Goal: Information Seeking & Learning: Learn about a topic

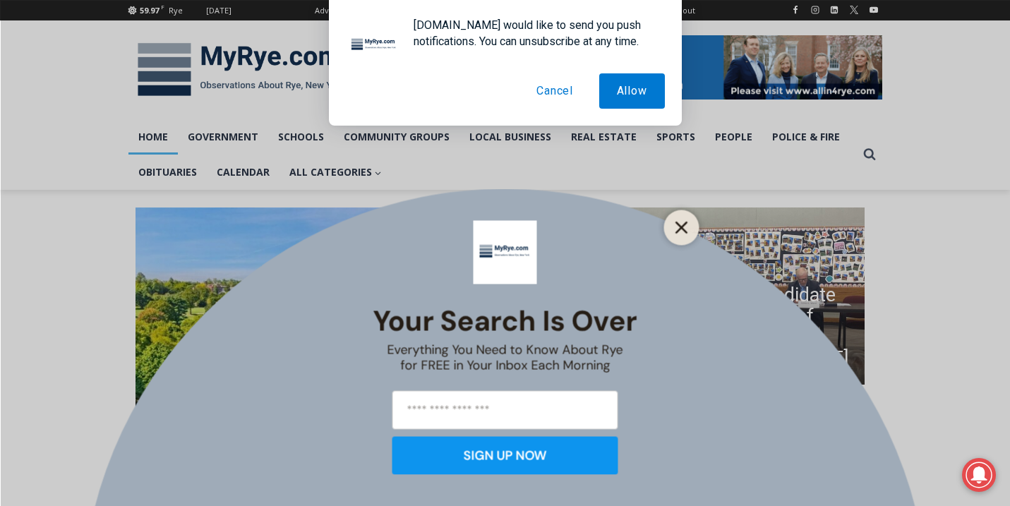
click at [674, 227] on button "Close" at bounding box center [682, 227] width 20 height 20
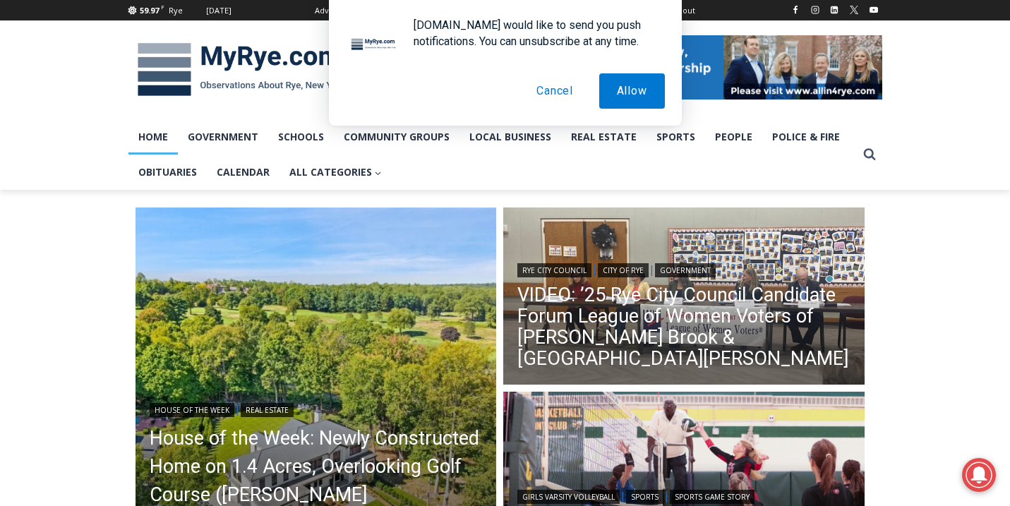
click at [556, 92] on button "Cancel" at bounding box center [555, 90] width 72 height 35
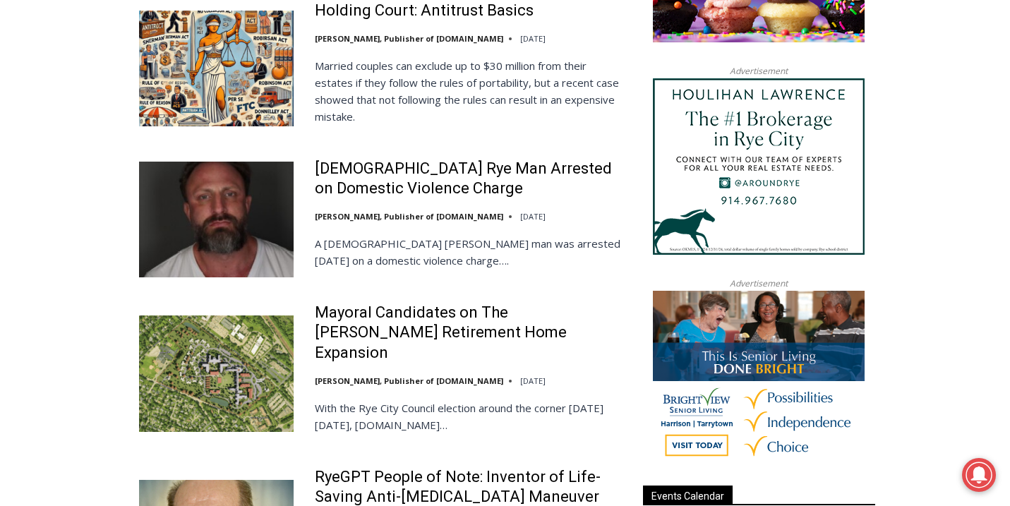
scroll to position [1295, 0]
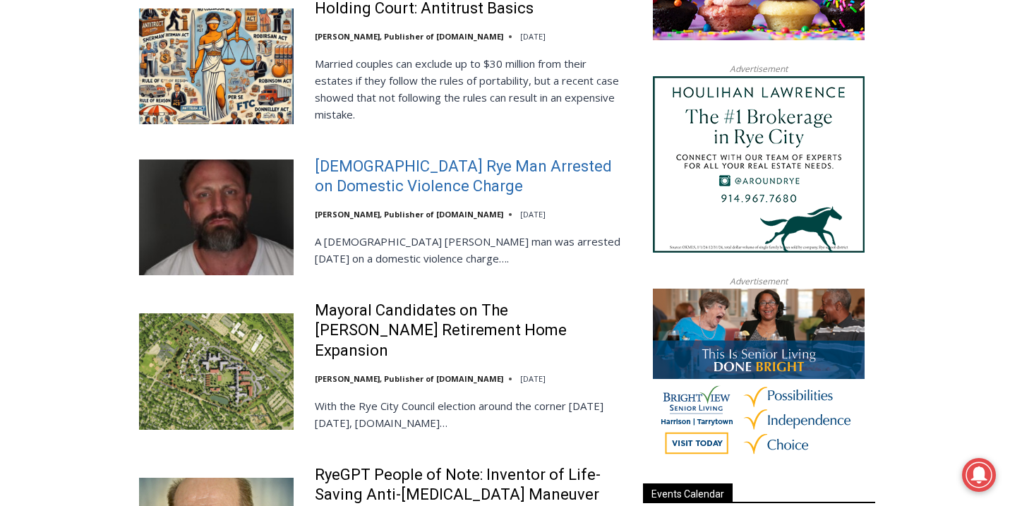
click at [390, 174] on link "42 Year Old Rye Man Arrested on Domestic Violence Charge" at bounding box center [470, 177] width 310 height 40
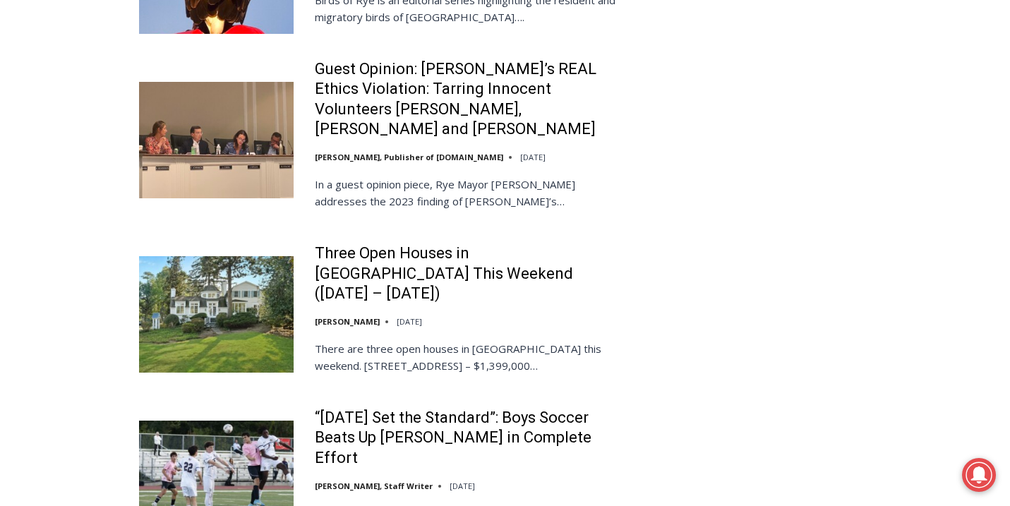
scroll to position [3052, 0]
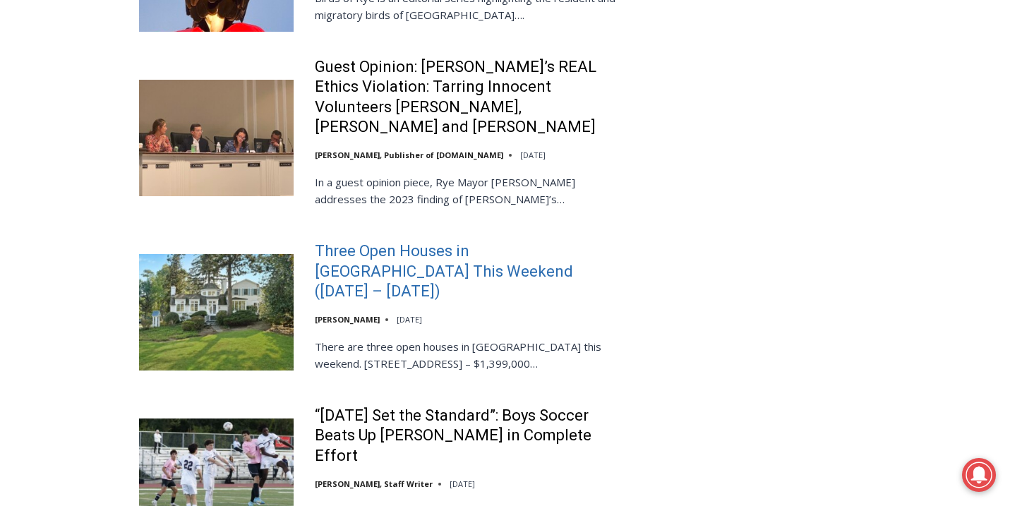
click at [383, 241] on link "Three Open Houses in [GEOGRAPHIC_DATA] This Weekend ([DATE] – [DATE])" at bounding box center [470, 271] width 310 height 61
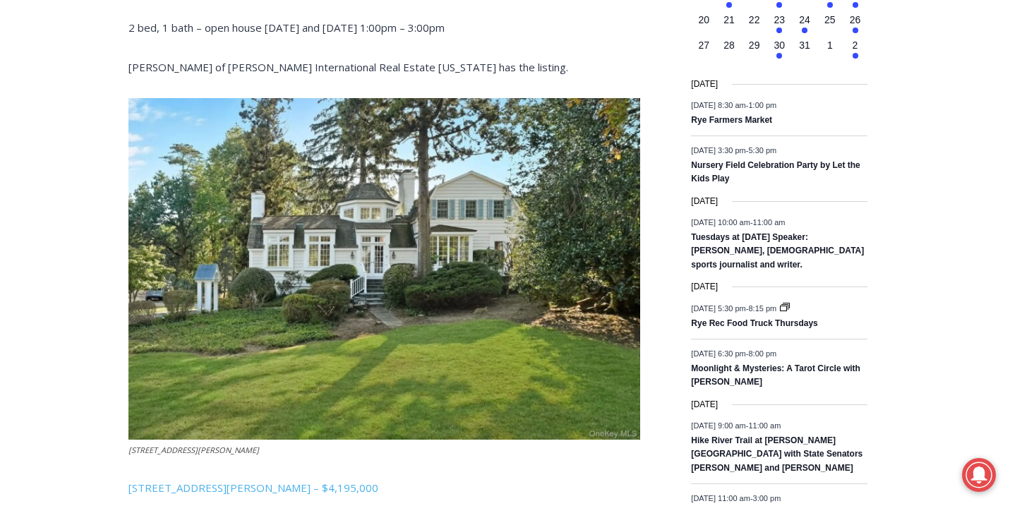
scroll to position [1543, 0]
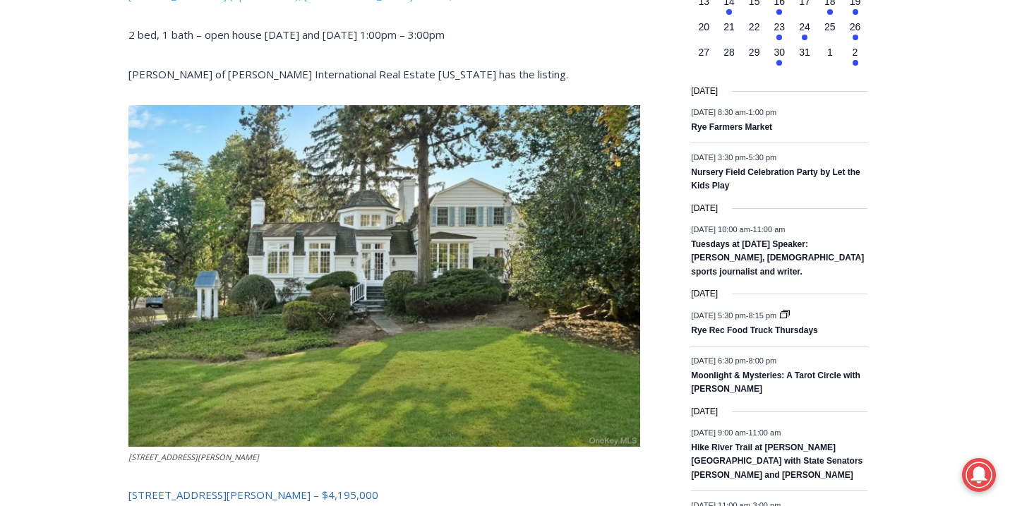
click at [179, 488] on link "162 Kirby Lane, Rye – $4,195,000" at bounding box center [253, 495] width 250 height 14
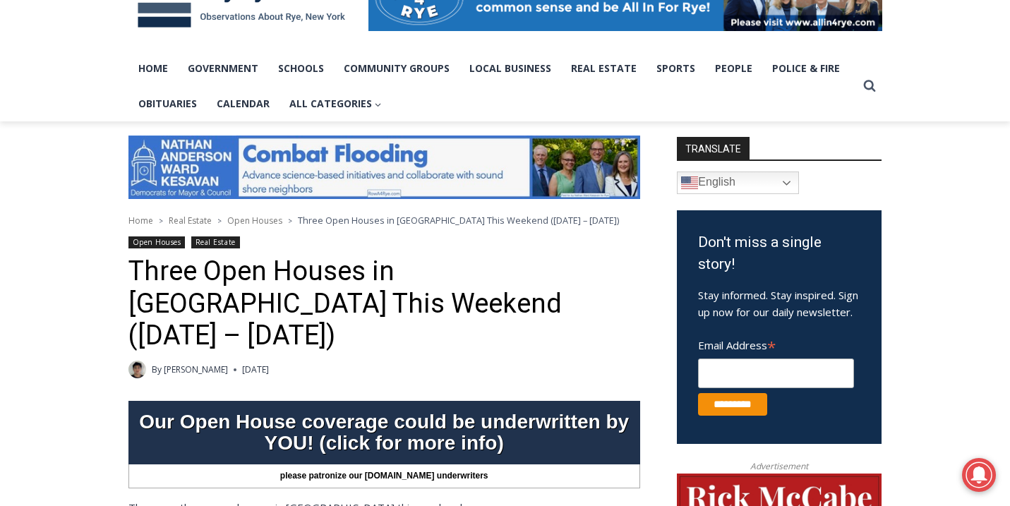
scroll to position [0, 0]
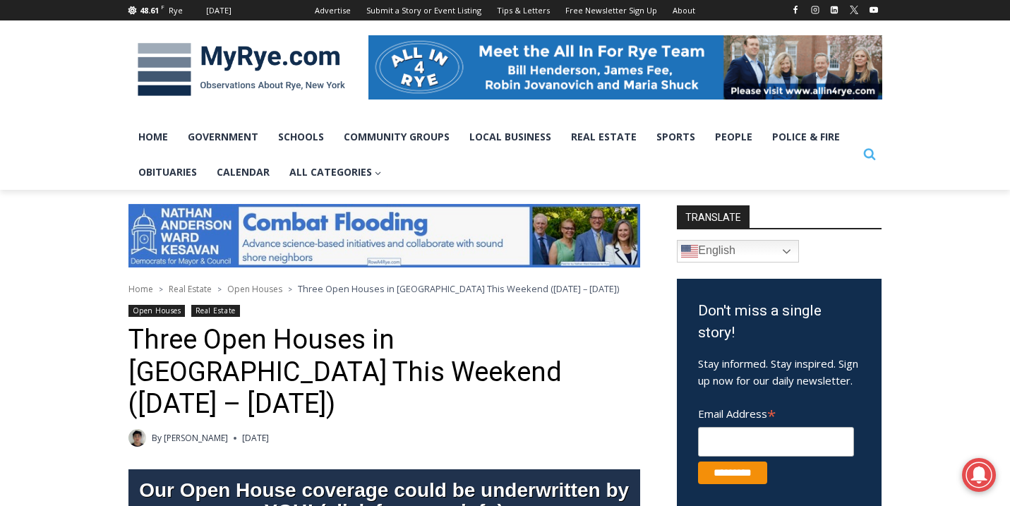
click at [869, 155] on icon "Search" at bounding box center [869, 154] width 13 height 13
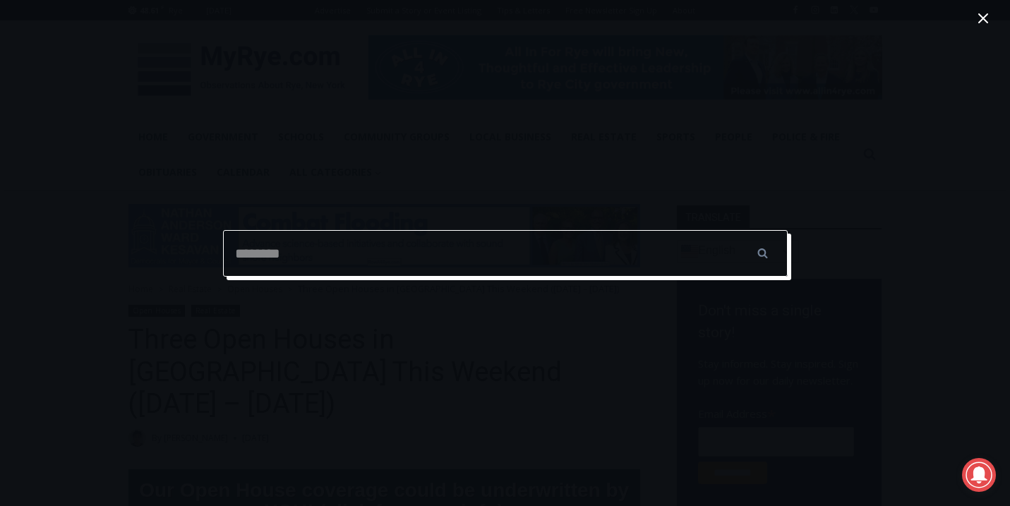
click at [522, 258] on input "Search for:" at bounding box center [505, 253] width 565 height 47
click at [738, 230] on input "******" at bounding box center [762, 253] width 49 height 47
click at [459, 260] on input "**********" at bounding box center [505, 253] width 565 height 47
type input "*******"
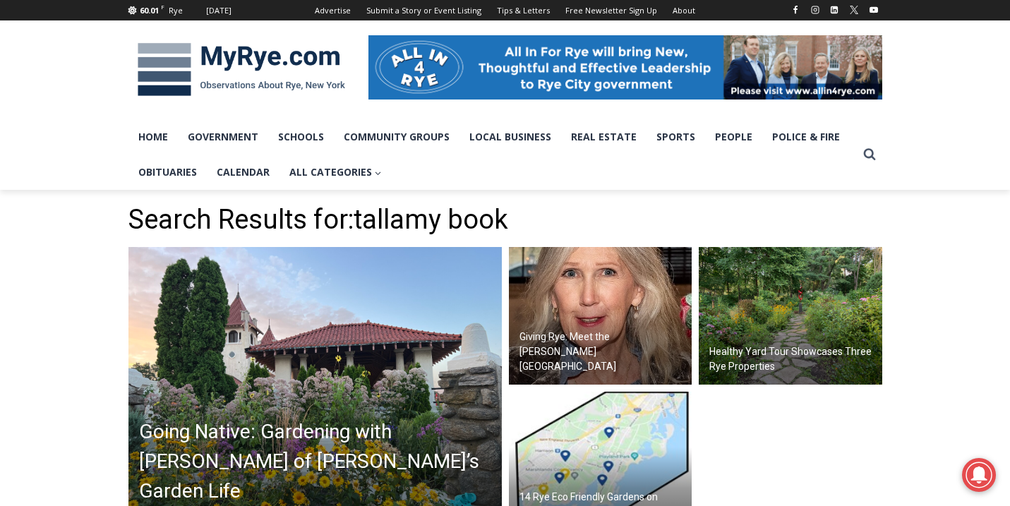
click at [797, 335] on img at bounding box center [791, 316] width 184 height 138
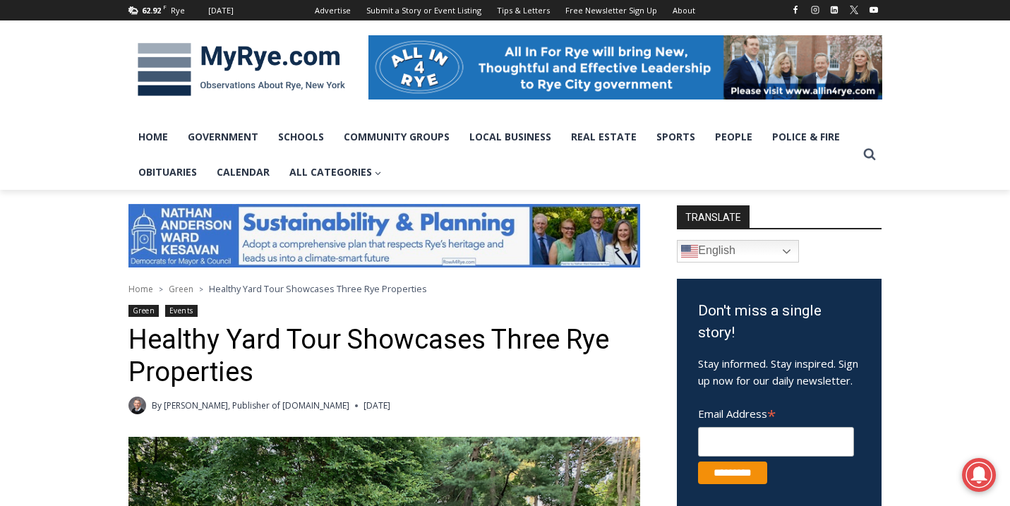
click at [169, 79] on img at bounding box center [241, 69] width 226 height 73
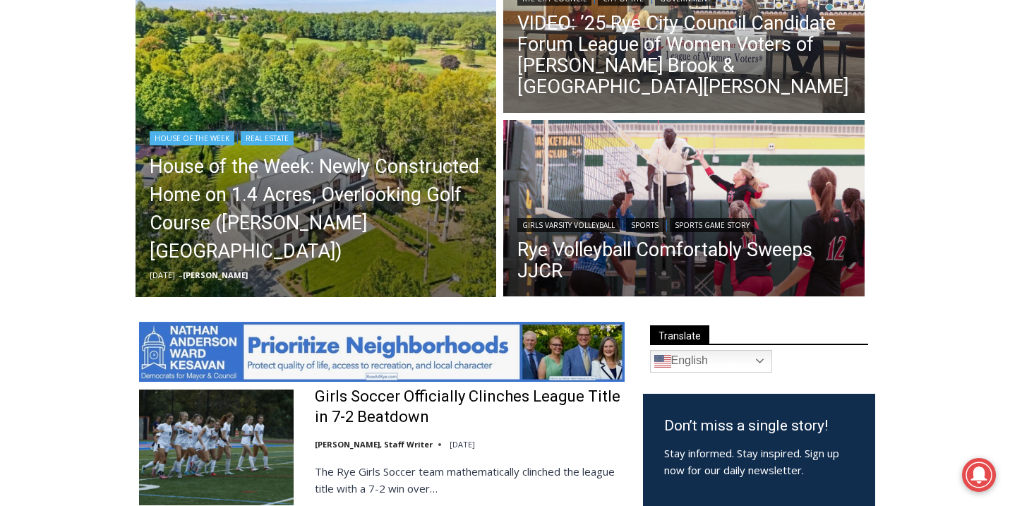
scroll to position [273, 0]
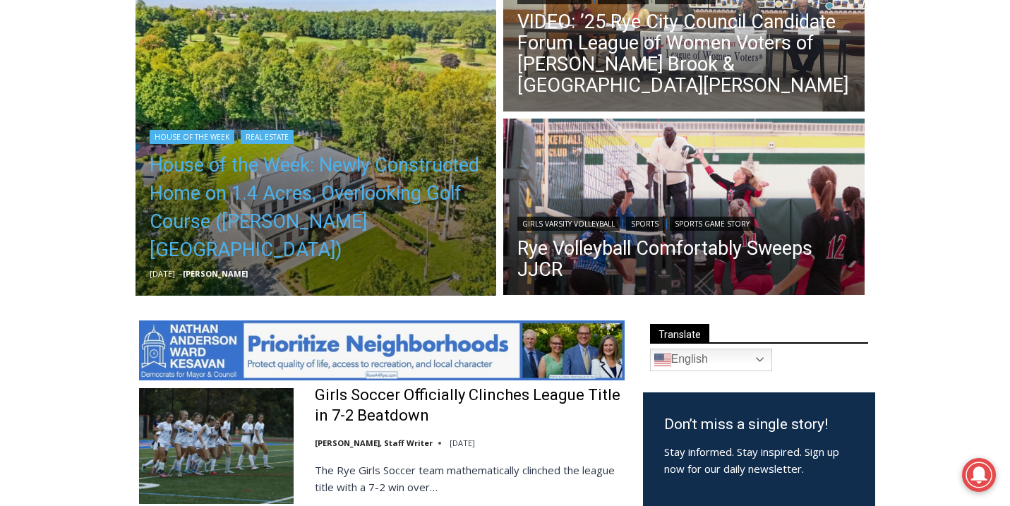
click at [308, 208] on link "House of the Week: Newly Constructed Home on 1.4 Acres, Overlooking Golf Course…" at bounding box center [316, 207] width 333 height 113
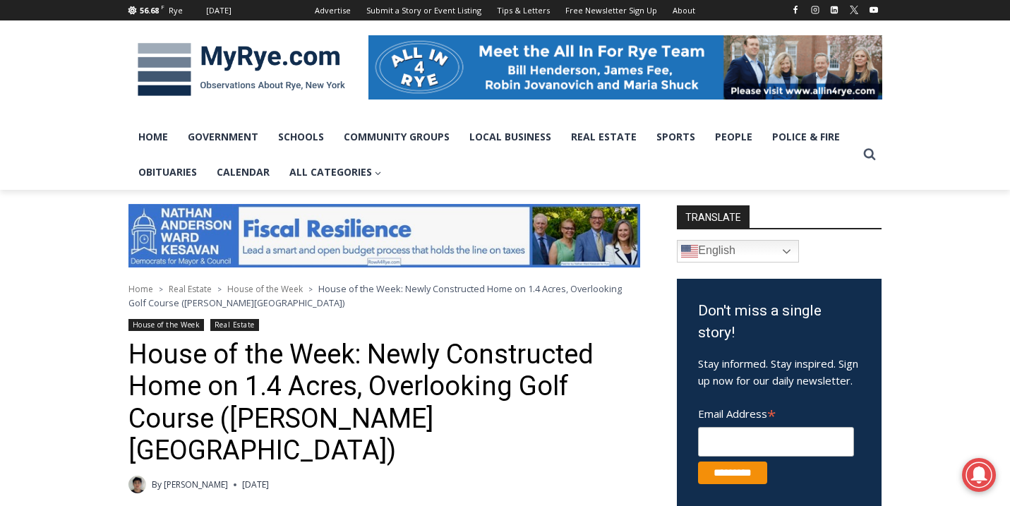
click at [232, 11] on div "[DATE]" at bounding box center [218, 10] width 25 height 13
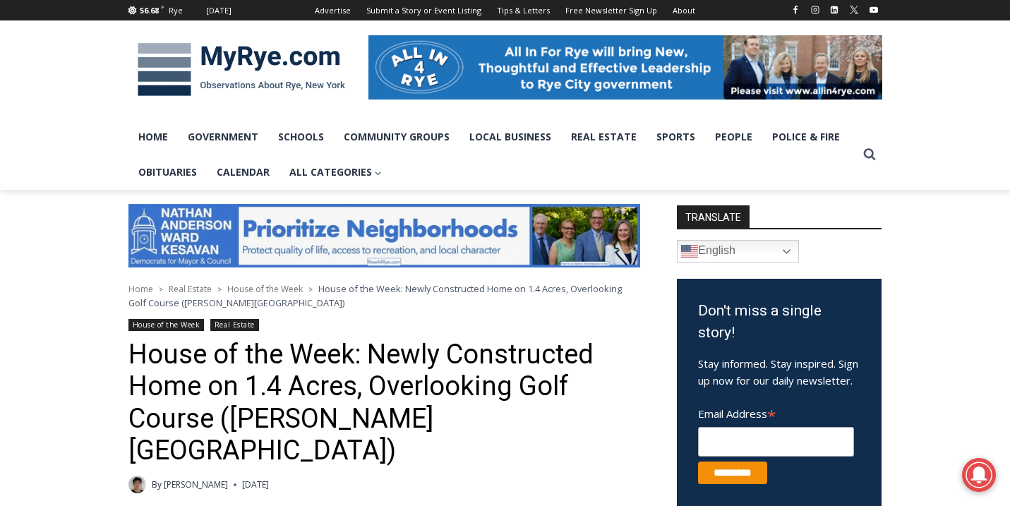
click at [214, 9] on div "Wednesday, October 15, 2025" at bounding box center [218, 10] width 25 height 13
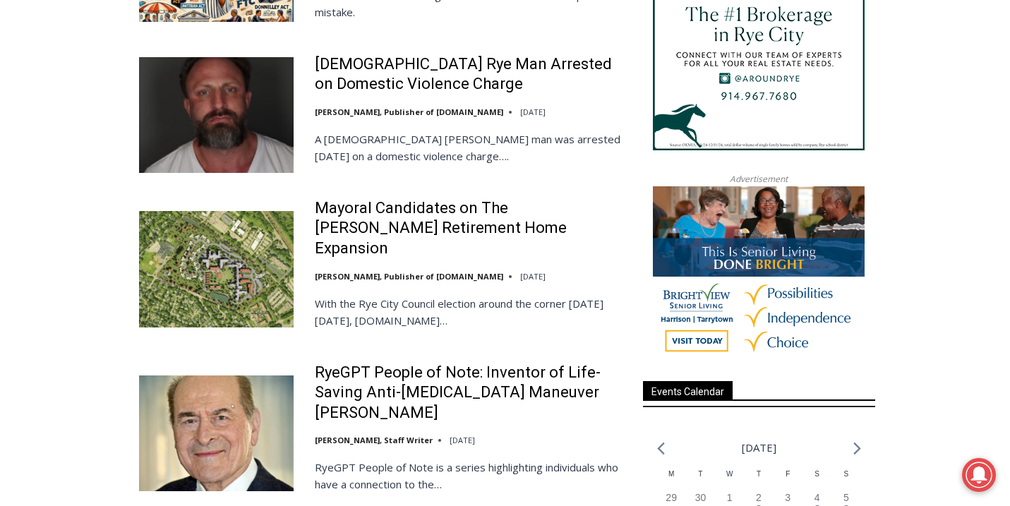
scroll to position [1401, 0]
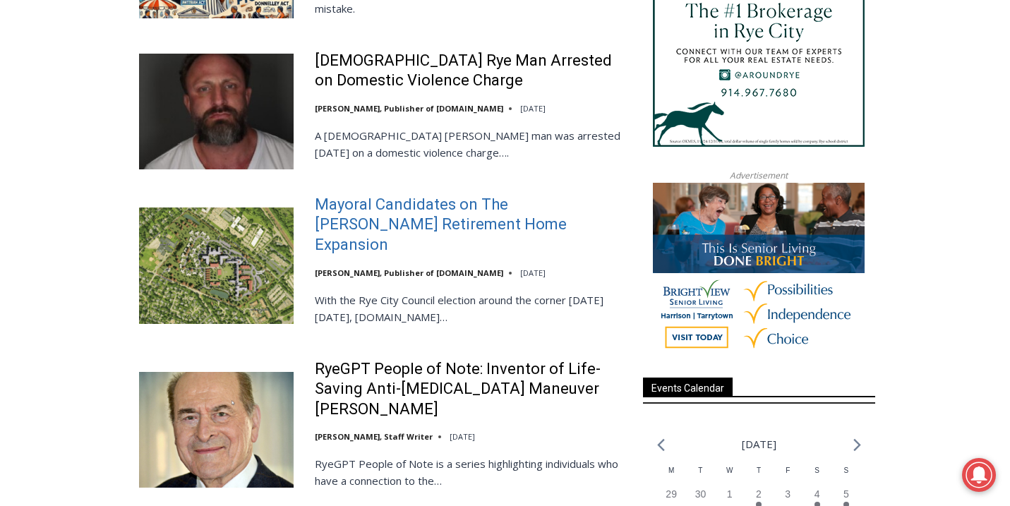
click at [426, 212] on link "Mayoral Candidates on The [PERSON_NAME] Retirement Home Expansion" at bounding box center [470, 225] width 310 height 61
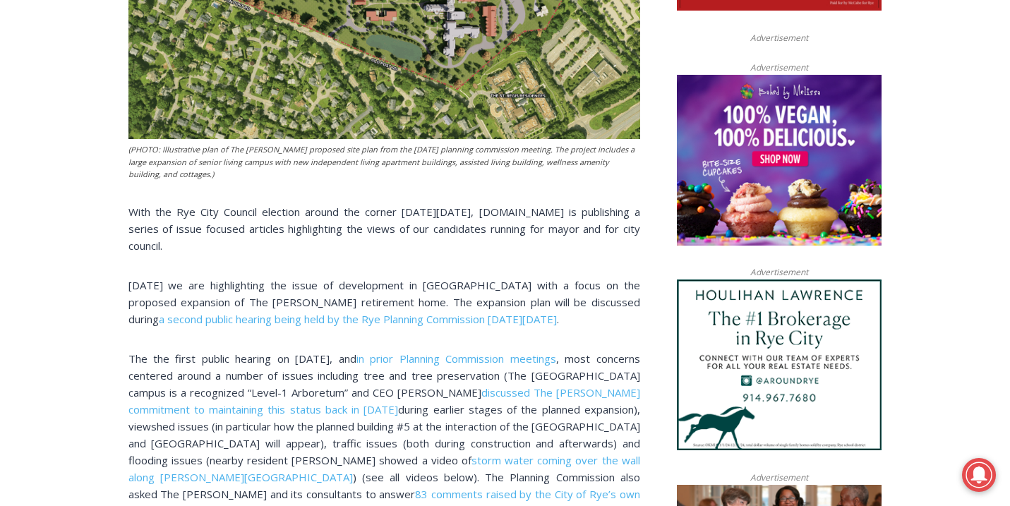
scroll to position [705, 0]
